Goal: Connect with others: Connect with others

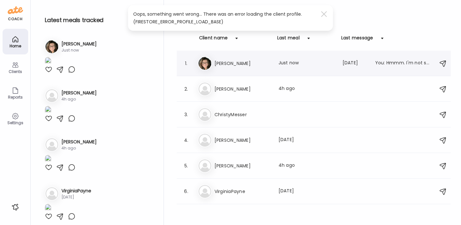
click at [222, 64] on h3 "[PERSON_NAME]" at bounding box center [242, 64] width 56 height 8
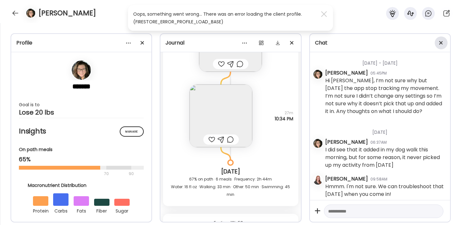
click at [441, 43] on span at bounding box center [441, 43] width 4 height 4
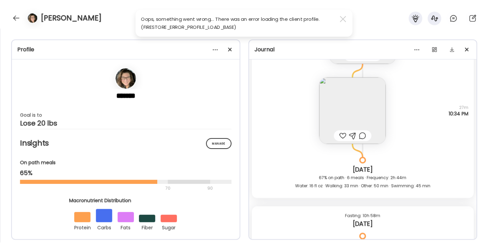
scroll to position [7966, 0]
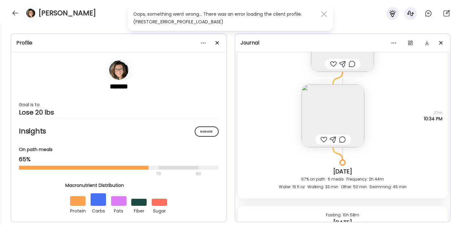
click at [324, 14] on span at bounding box center [324, 14] width 6 height 6
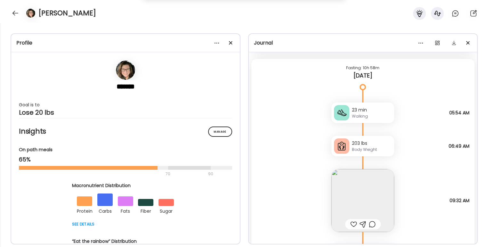
scroll to position [8231, 0]
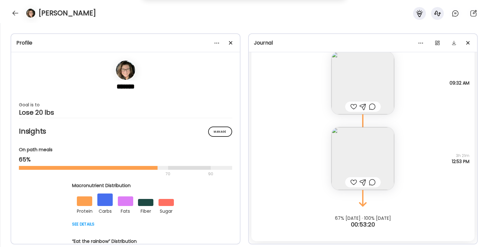
click at [368, 155] on img at bounding box center [362, 158] width 63 height 63
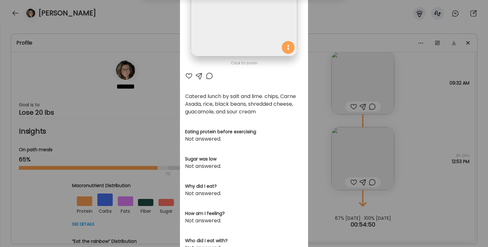
scroll to position [0, 0]
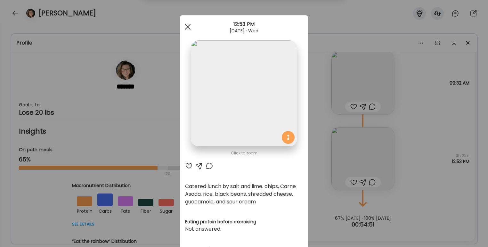
click at [189, 28] on span at bounding box center [188, 27] width 6 height 6
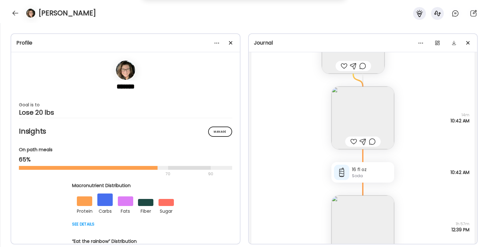
scroll to position [6995, 0]
click at [379, 117] on img at bounding box center [362, 118] width 63 height 63
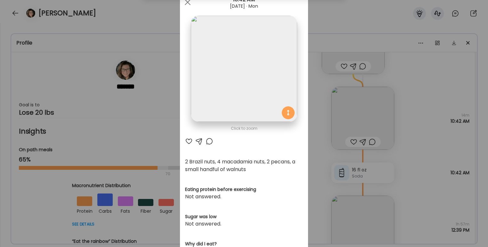
scroll to position [0, 0]
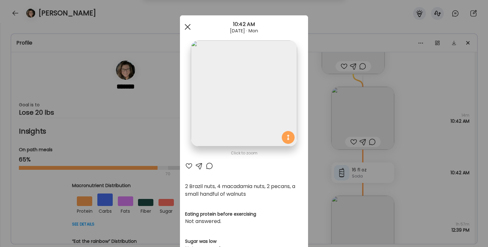
click at [186, 24] on div at bounding box center [187, 26] width 13 height 13
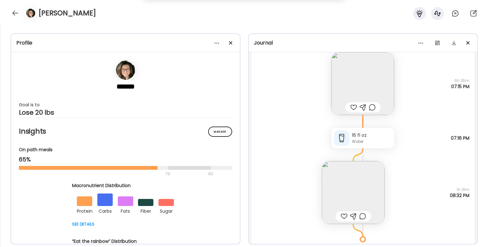
scroll to position [7213, 0]
click at [359, 194] on img at bounding box center [353, 193] width 63 height 63
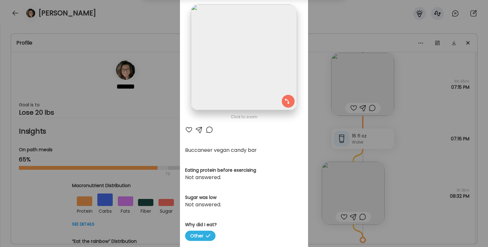
scroll to position [0, 0]
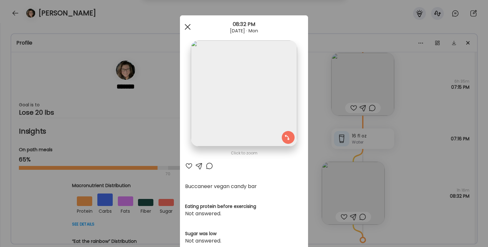
click at [188, 27] on div at bounding box center [187, 26] width 13 height 13
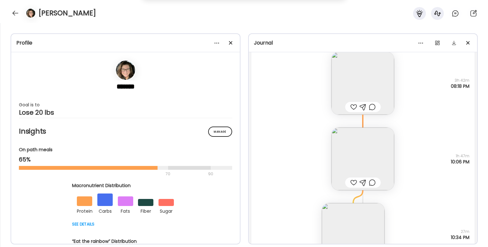
scroll to position [7836, 0]
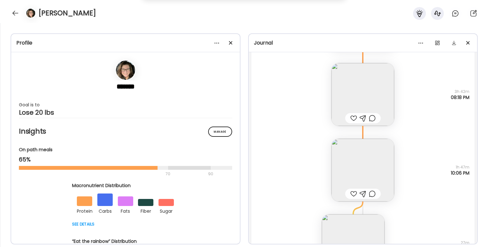
click at [365, 81] on img at bounding box center [362, 94] width 63 height 63
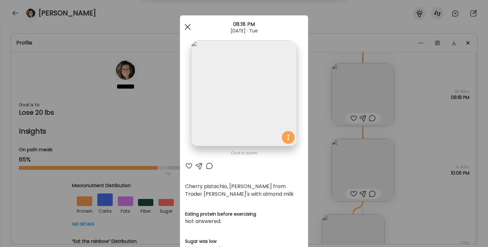
click at [184, 24] on div at bounding box center [187, 26] width 13 height 13
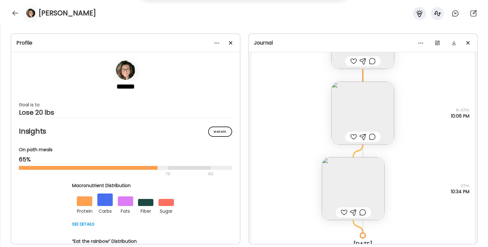
scroll to position [7894, 0]
click at [350, 108] on img at bounding box center [362, 112] width 63 height 63
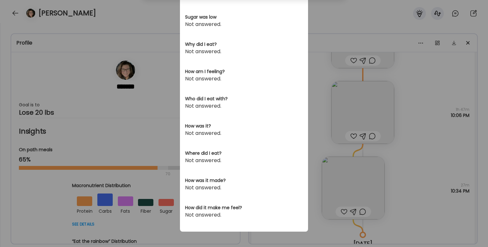
scroll to position [0, 0]
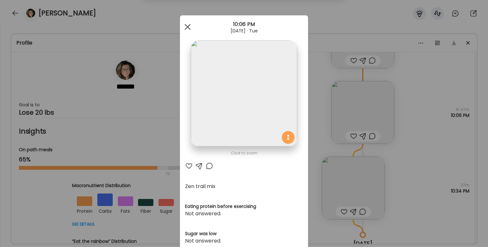
click at [188, 26] on span at bounding box center [188, 27] width 6 height 6
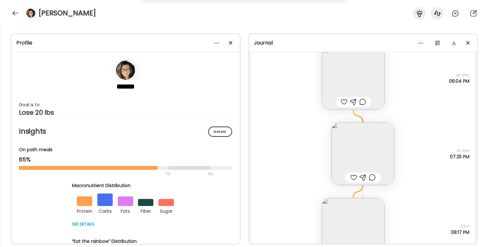
scroll to position [5717, 0]
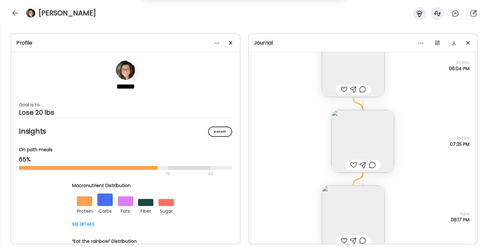
click at [351, 136] on img at bounding box center [362, 141] width 63 height 63
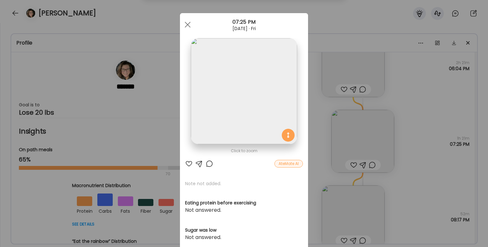
scroll to position [0, 0]
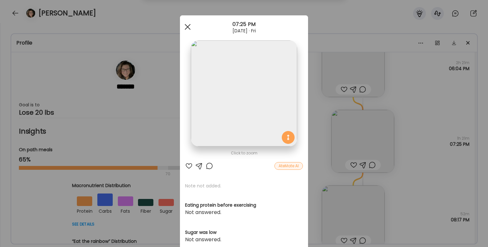
click at [186, 27] on span at bounding box center [188, 27] width 6 height 6
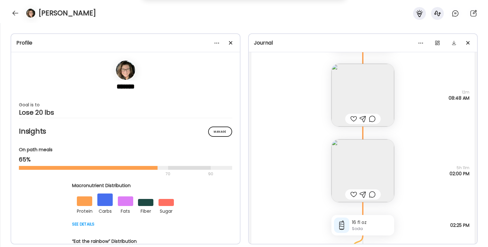
scroll to position [4382, 0]
click at [368, 166] on img at bounding box center [362, 171] width 63 height 63
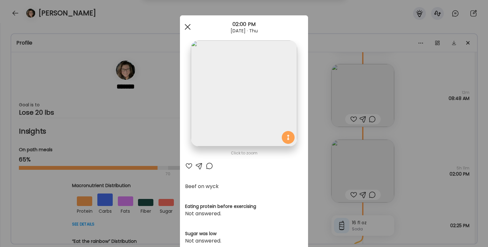
click at [188, 27] on span at bounding box center [188, 27] width 6 height 6
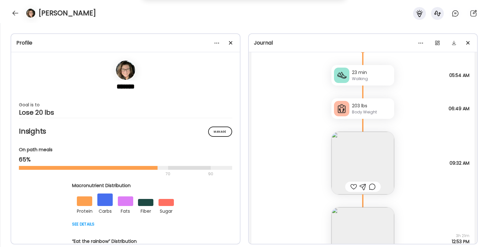
scroll to position [8231, 0]
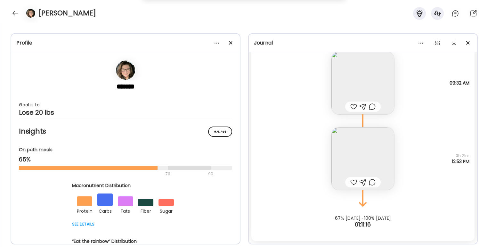
click at [360, 156] on img at bounding box center [362, 158] width 63 height 63
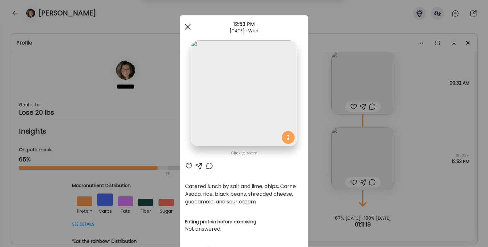
click at [186, 26] on div at bounding box center [187, 26] width 13 height 13
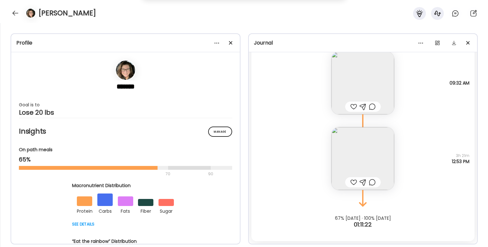
click at [367, 155] on img at bounding box center [362, 158] width 63 height 63
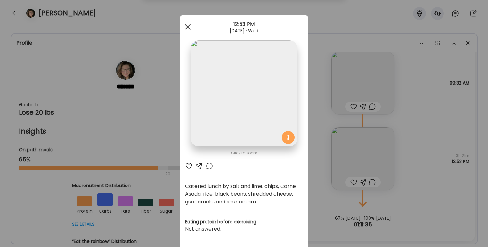
click at [185, 25] on div at bounding box center [187, 26] width 13 height 13
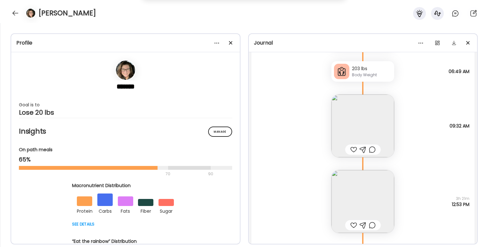
scroll to position [8187, 0]
click at [360, 121] on img at bounding box center [362, 126] width 63 height 63
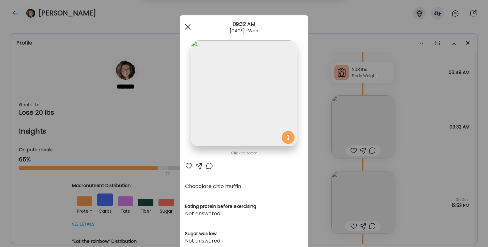
click at [185, 26] on div at bounding box center [187, 26] width 13 height 13
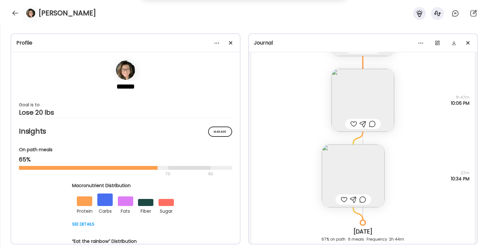
scroll to position [7902, 0]
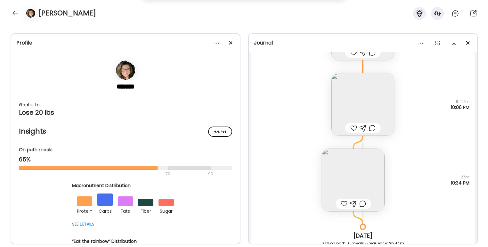
click at [347, 101] on img at bounding box center [362, 104] width 63 height 63
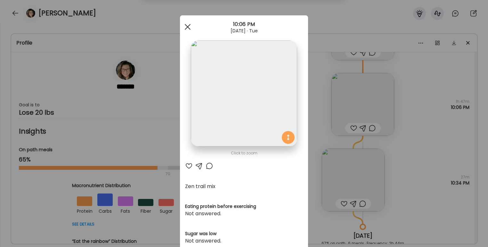
click at [187, 30] on div at bounding box center [187, 26] width 13 height 13
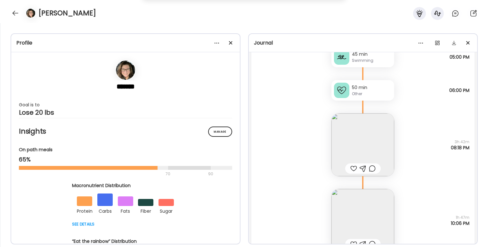
scroll to position [7780, 0]
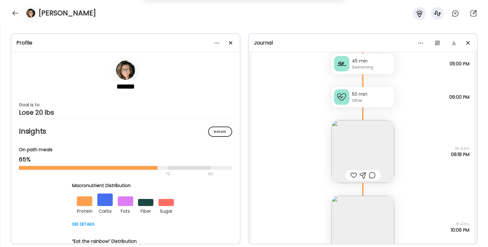
click at [351, 139] on img at bounding box center [362, 151] width 63 height 63
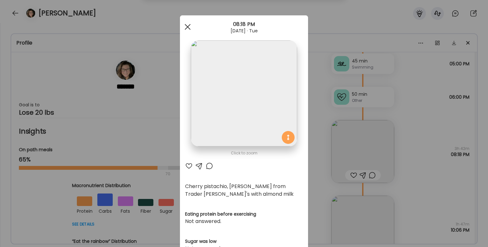
click at [185, 31] on div at bounding box center [187, 26] width 13 height 13
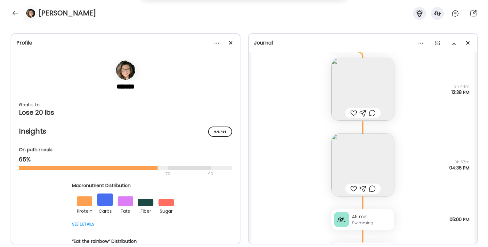
scroll to position [7621, 0]
click at [357, 155] on img at bounding box center [362, 167] width 63 height 63
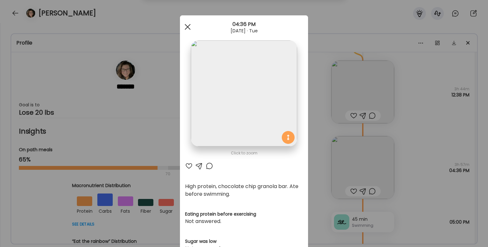
click at [187, 28] on div at bounding box center [187, 26] width 13 height 13
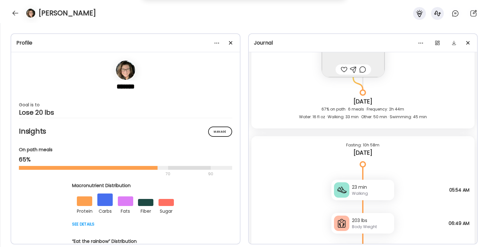
scroll to position [8231, 0]
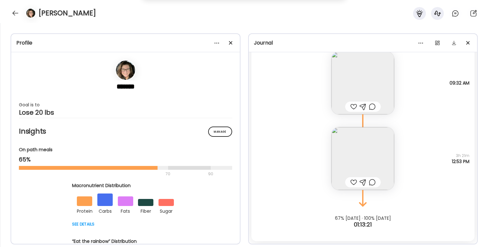
click at [368, 146] on img at bounding box center [362, 158] width 63 height 63
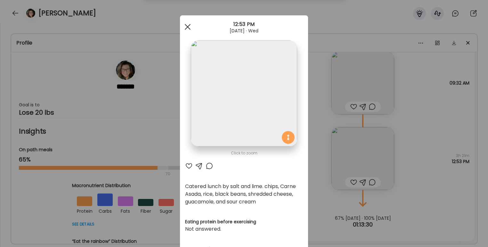
click at [184, 28] on div at bounding box center [187, 26] width 13 height 13
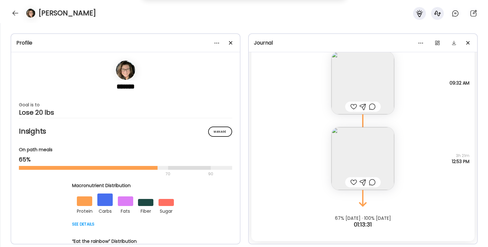
click at [341, 87] on img at bounding box center [362, 83] width 63 height 63
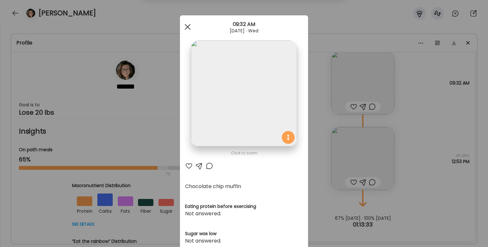
click at [189, 28] on span at bounding box center [188, 27] width 6 height 6
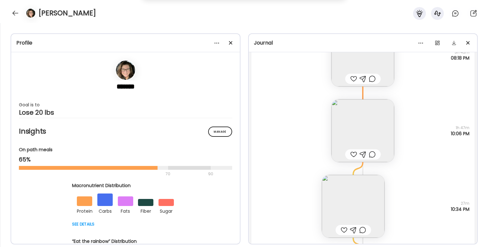
scroll to position [7874, 0]
click at [357, 127] on img at bounding box center [362, 132] width 63 height 63
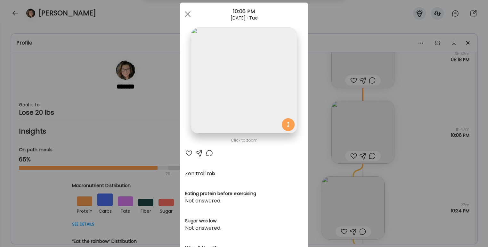
scroll to position [0, 0]
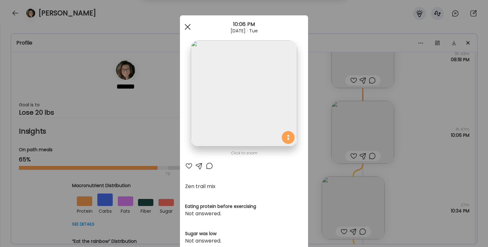
click at [187, 24] on div at bounding box center [187, 26] width 13 height 13
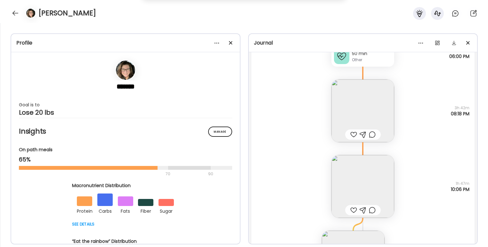
scroll to position [7820, 0]
click at [363, 106] on img at bounding box center [362, 111] width 63 height 63
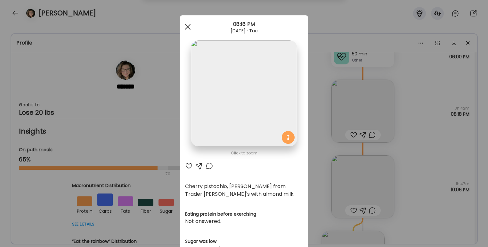
click at [188, 27] on span at bounding box center [188, 27] width 6 height 6
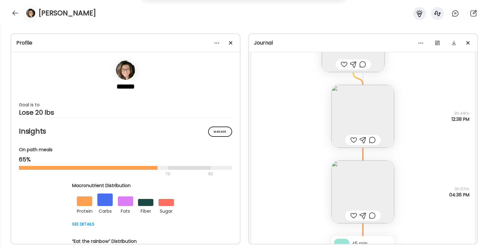
scroll to position [7595, 0]
click at [362, 110] on img at bounding box center [362, 118] width 63 height 63
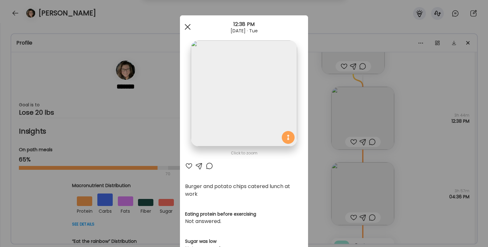
click at [187, 27] on span at bounding box center [188, 27] width 6 height 6
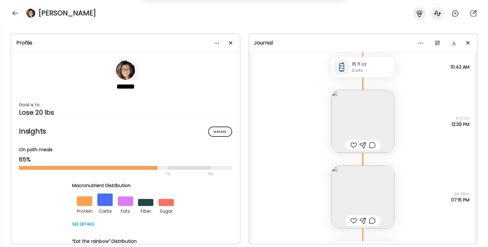
scroll to position [7090, 0]
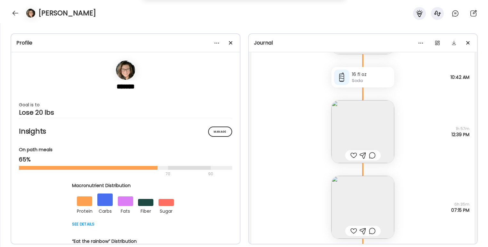
click at [356, 116] on img at bounding box center [362, 131] width 63 height 63
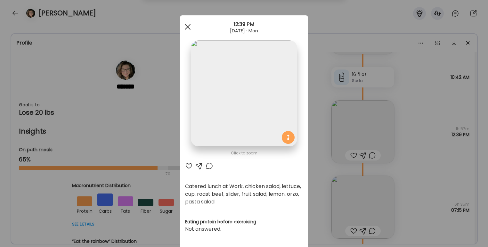
click at [190, 23] on div at bounding box center [187, 26] width 13 height 13
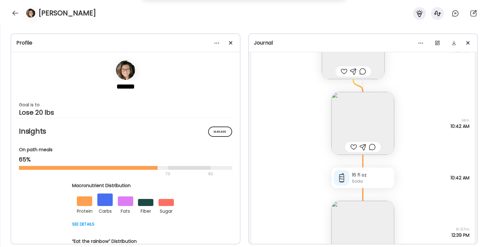
scroll to position [6989, 0]
click at [305, 26] on div "Profile ******* Goal is to Lose 20 lbs Manage Insights On path meals 65% 70 90 …" at bounding box center [244, 135] width 488 height 224
click at [430, 99] on div "2 Brazil nuts, 4 macadamia nuts, 2 pecans, a small handful of walnuts Questions…" at bounding box center [362, 118] width 223 height 76
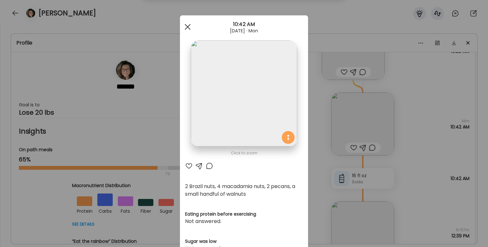
click at [191, 26] on div at bounding box center [187, 26] width 13 height 13
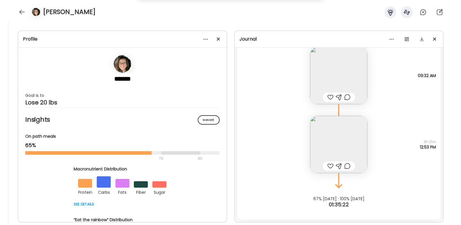
scroll to position [8162, 0]
